Goal: Navigation & Orientation: Understand site structure

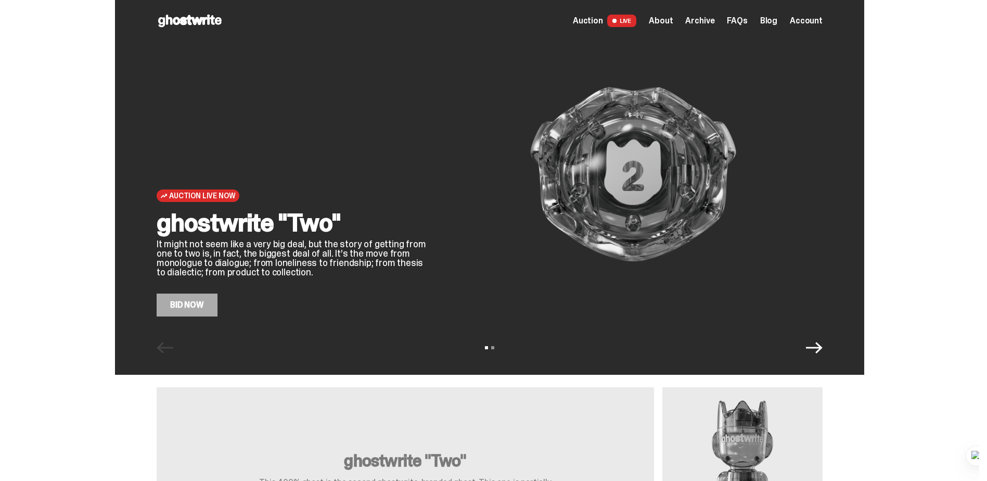
click at [205, 303] on link "Bid Now" at bounding box center [187, 304] width 61 height 23
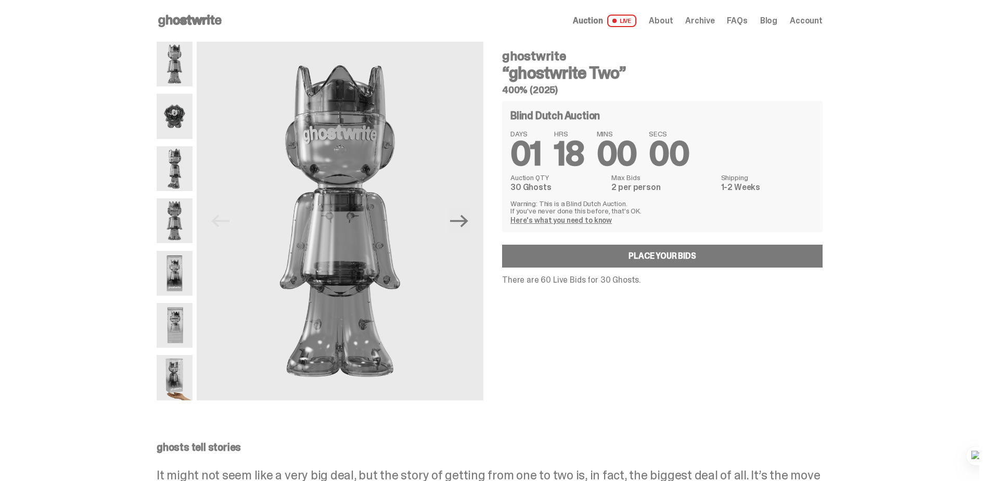
click at [603, 23] on span "Auction" at bounding box center [588, 21] width 30 height 8
click at [669, 22] on span "About" at bounding box center [661, 21] width 24 height 8
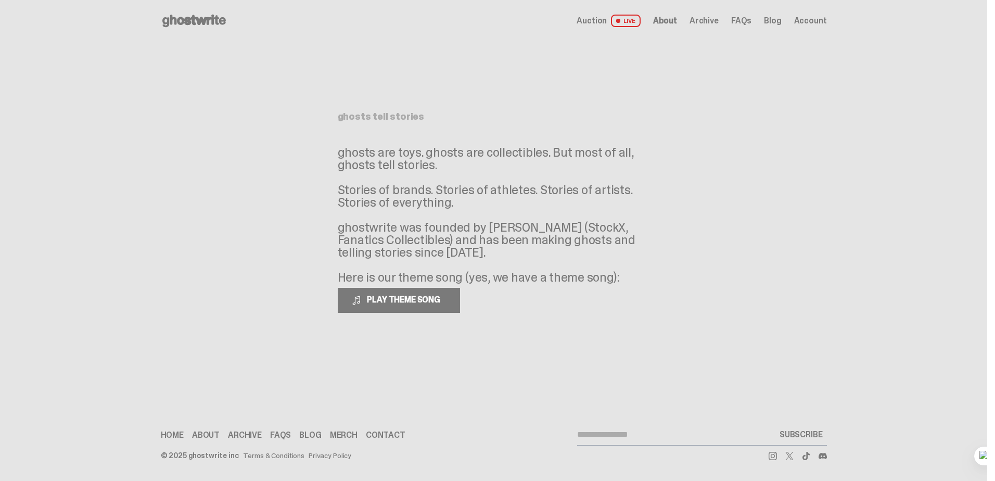
click at [709, 17] on span "Archive" at bounding box center [703, 21] width 29 height 8
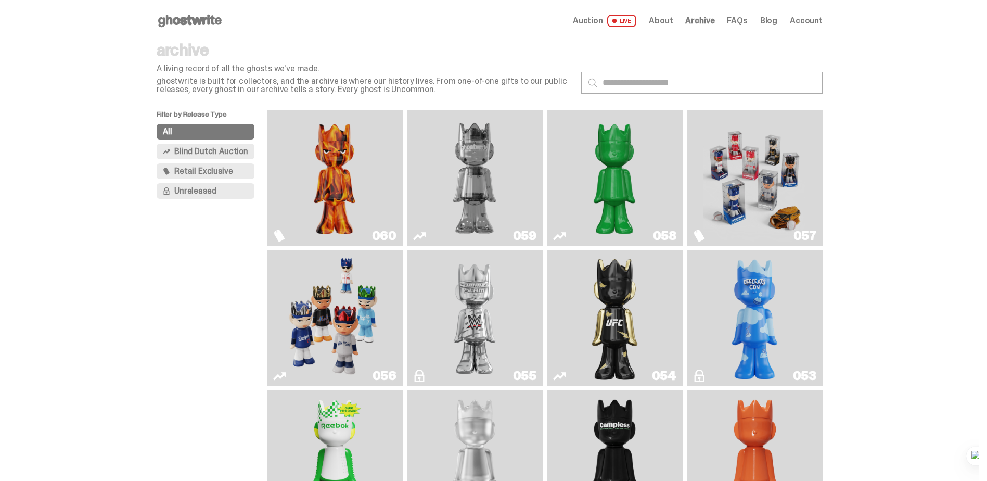
click at [234, 147] on span "Blind Dutch Auction" at bounding box center [211, 151] width 74 height 8
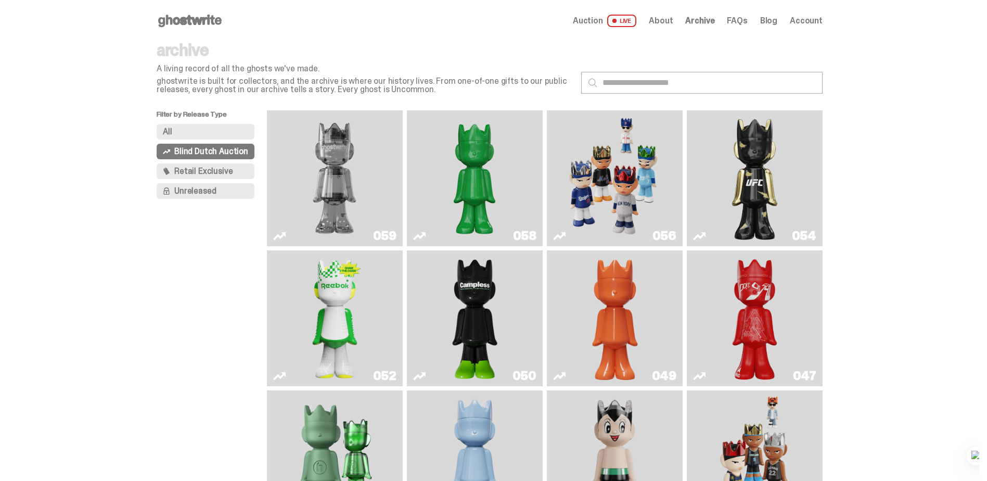
click at [224, 163] on button "Retail Exclusive" at bounding box center [206, 171] width 98 height 16
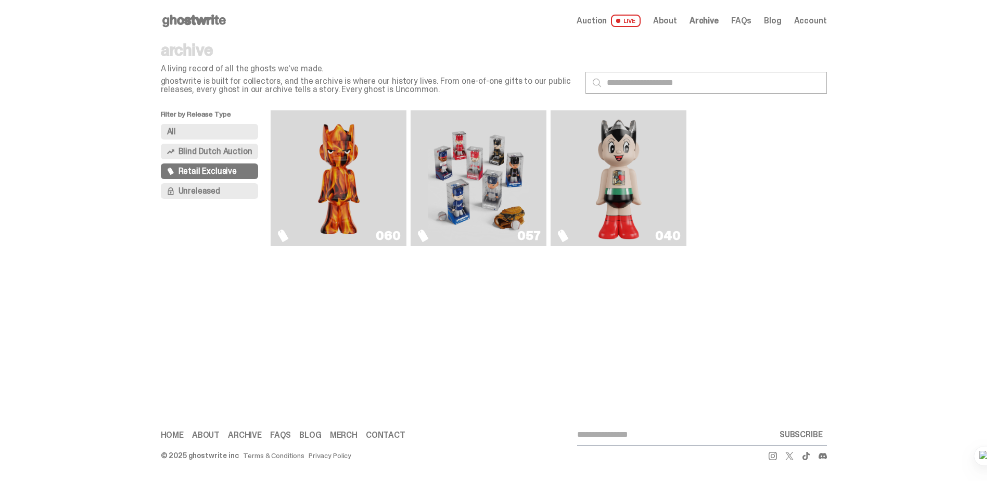
click at [218, 187] on span "Unreleased" at bounding box center [199, 191] width 42 height 8
